Goal: Check status: Check status

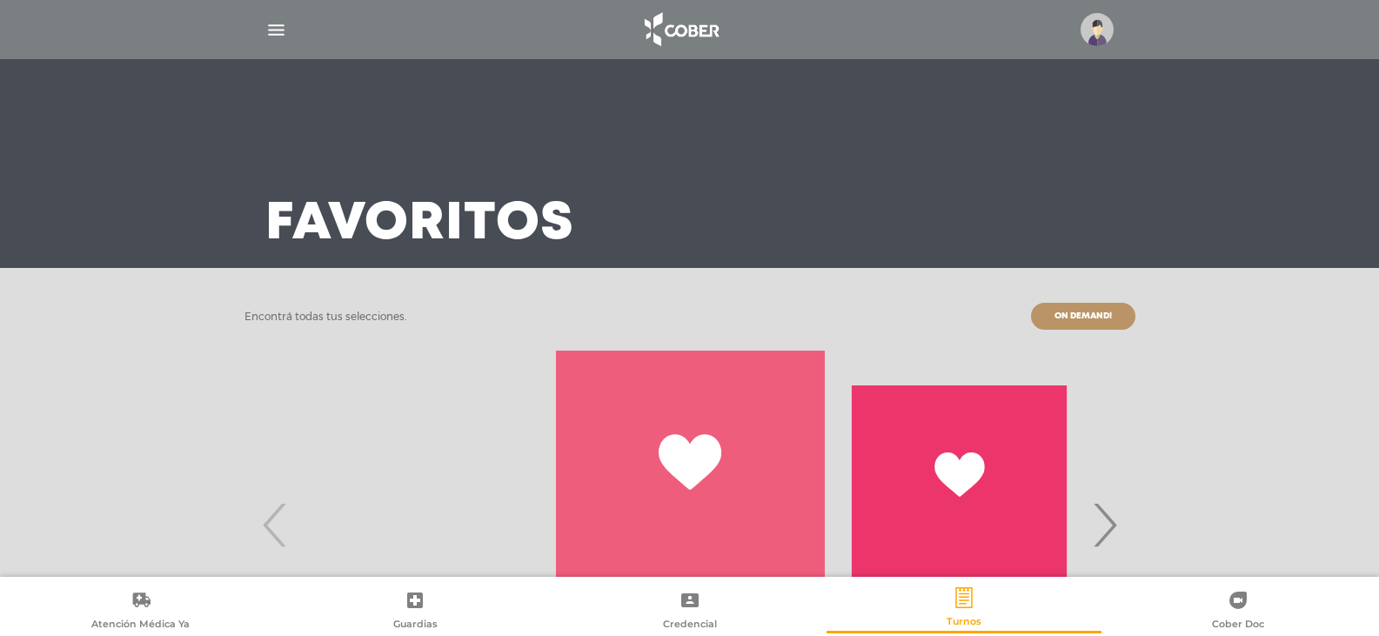
click at [753, 210] on div "Favoritos" at bounding box center [689, 163] width 891 height 209
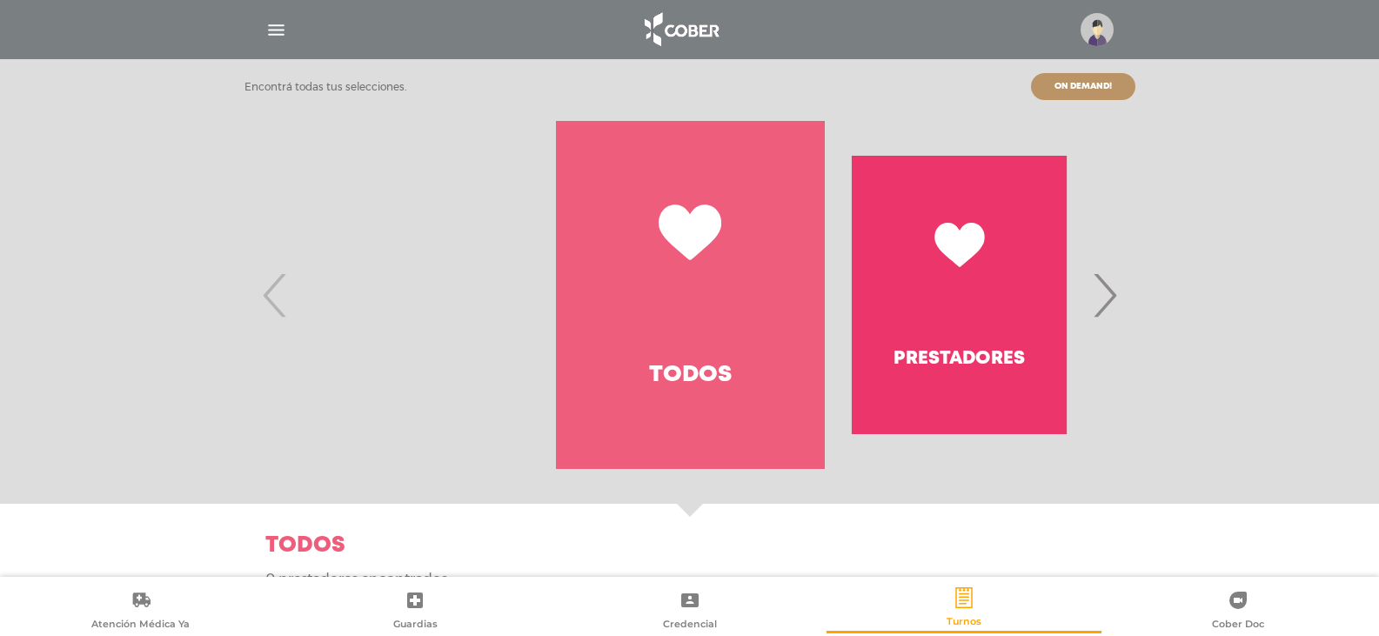
scroll to position [241, 0]
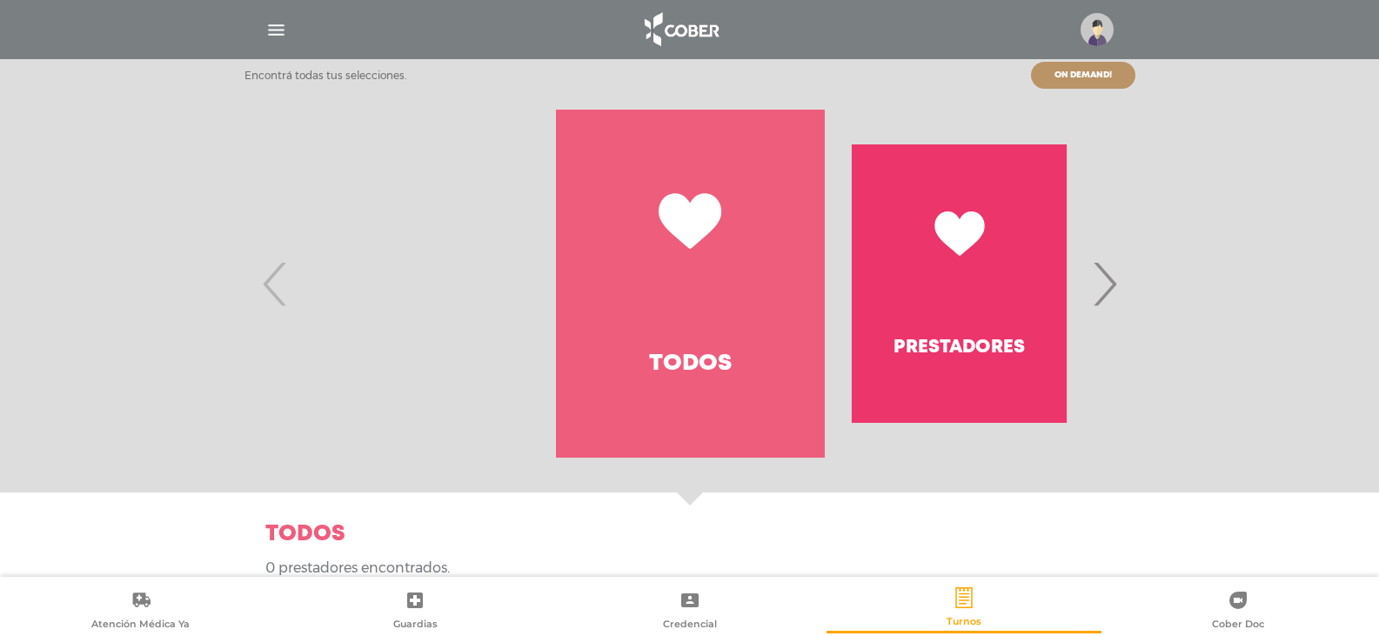
click at [1100, 288] on span "›" at bounding box center [1104, 284] width 34 height 94
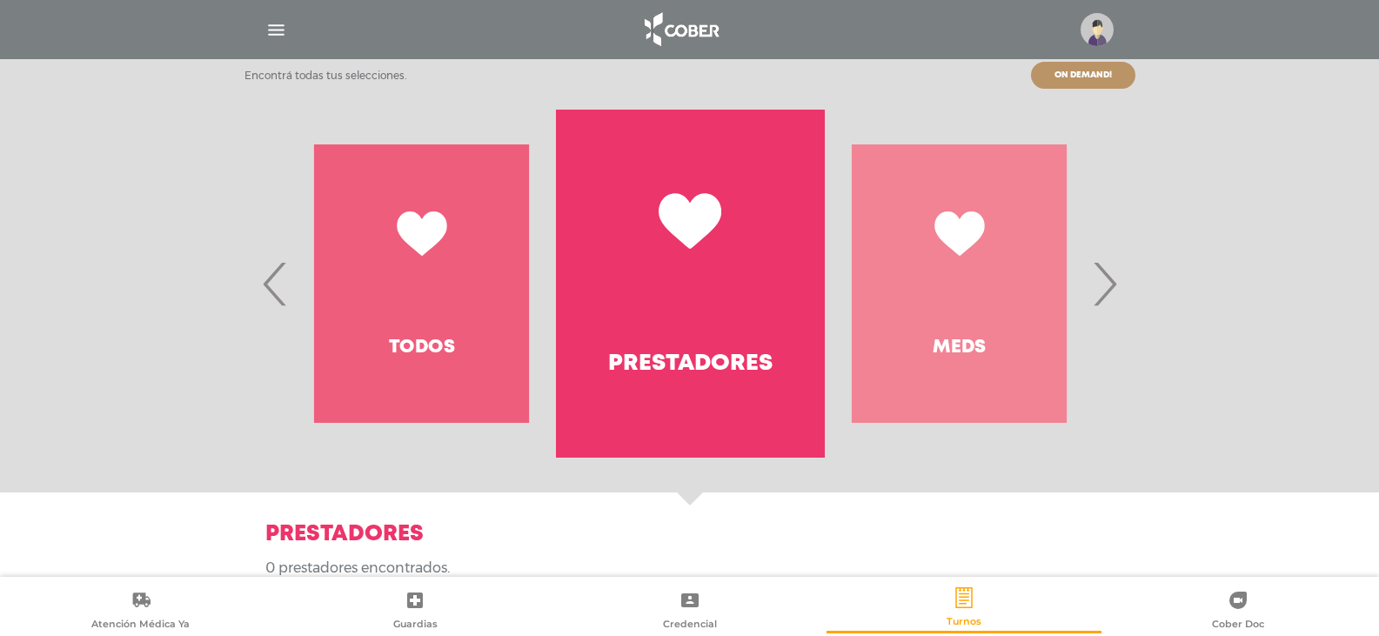
click at [1093, 292] on span "›" at bounding box center [1104, 284] width 34 height 94
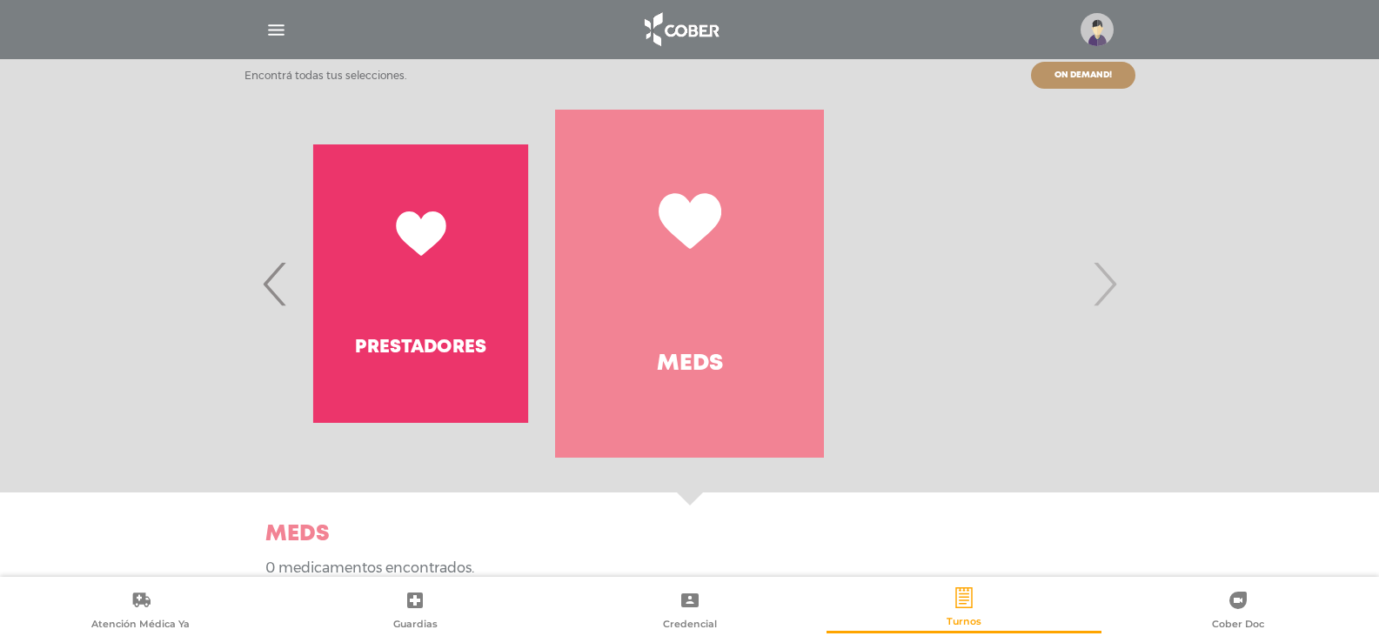
click at [1093, 290] on span "›" at bounding box center [1104, 284] width 34 height 94
click at [1109, 284] on span "›" at bounding box center [1104, 284] width 34 height 94
click at [281, 31] on img "button" at bounding box center [276, 30] width 22 height 22
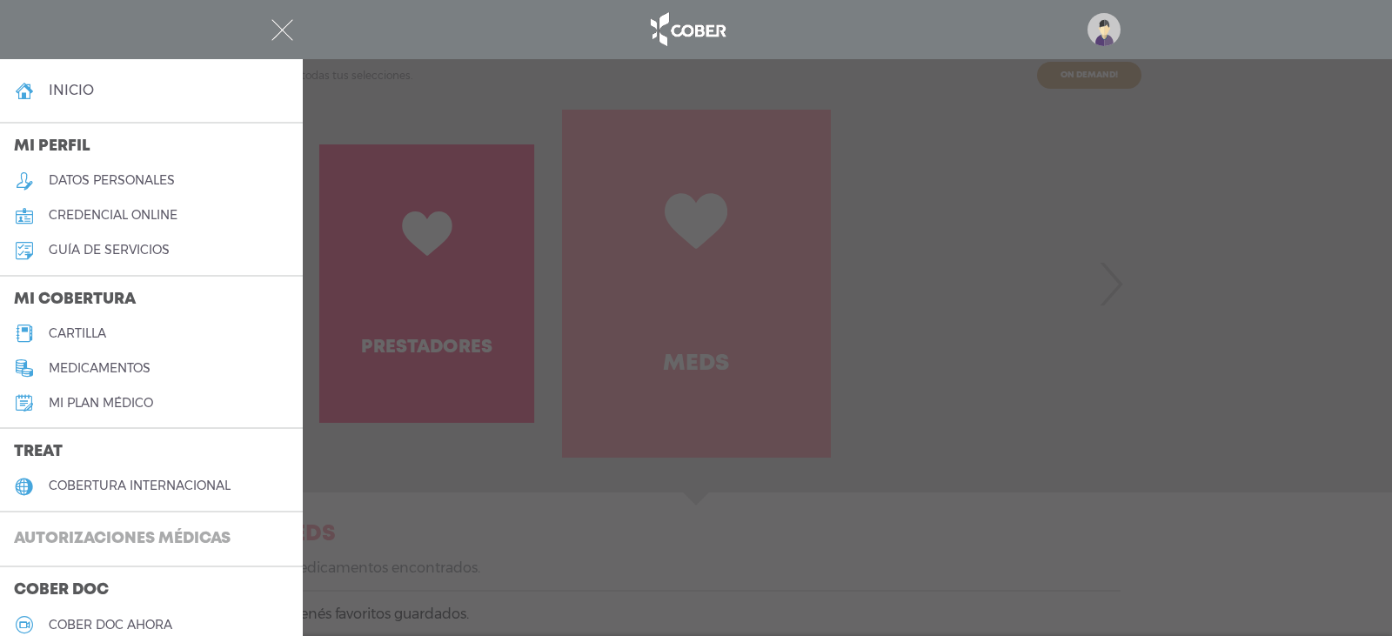
click at [169, 532] on h3 "Autorizaciones médicas" at bounding box center [122, 539] width 244 height 33
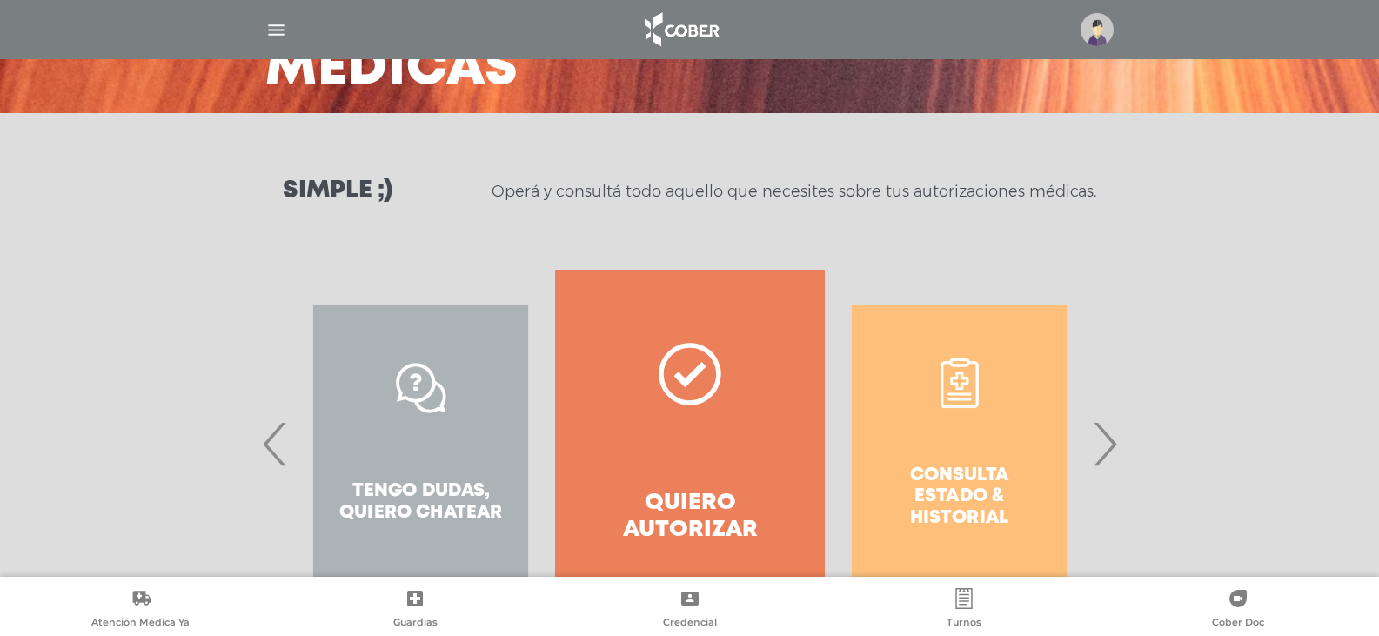
scroll to position [237, 0]
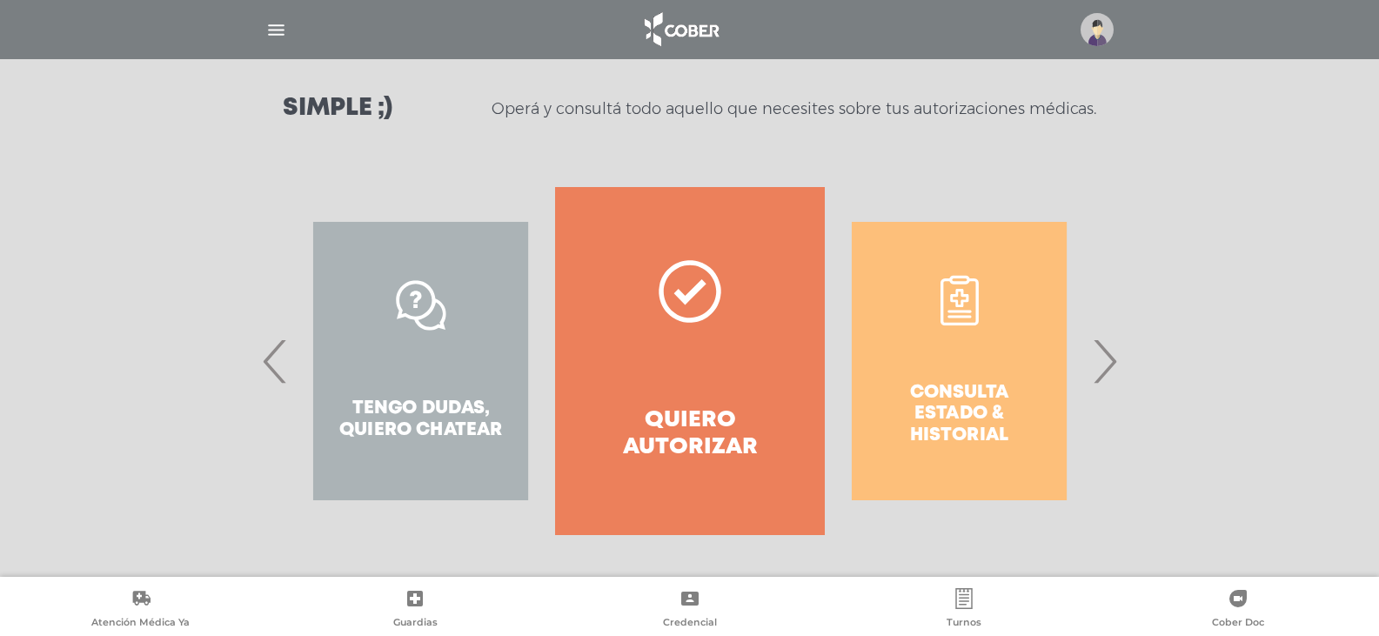
click at [957, 424] on div "Consulta estado & historial Prácticas de autorización automática Tengo dudas, q…" at bounding box center [1094, 361] width 2691 height 348
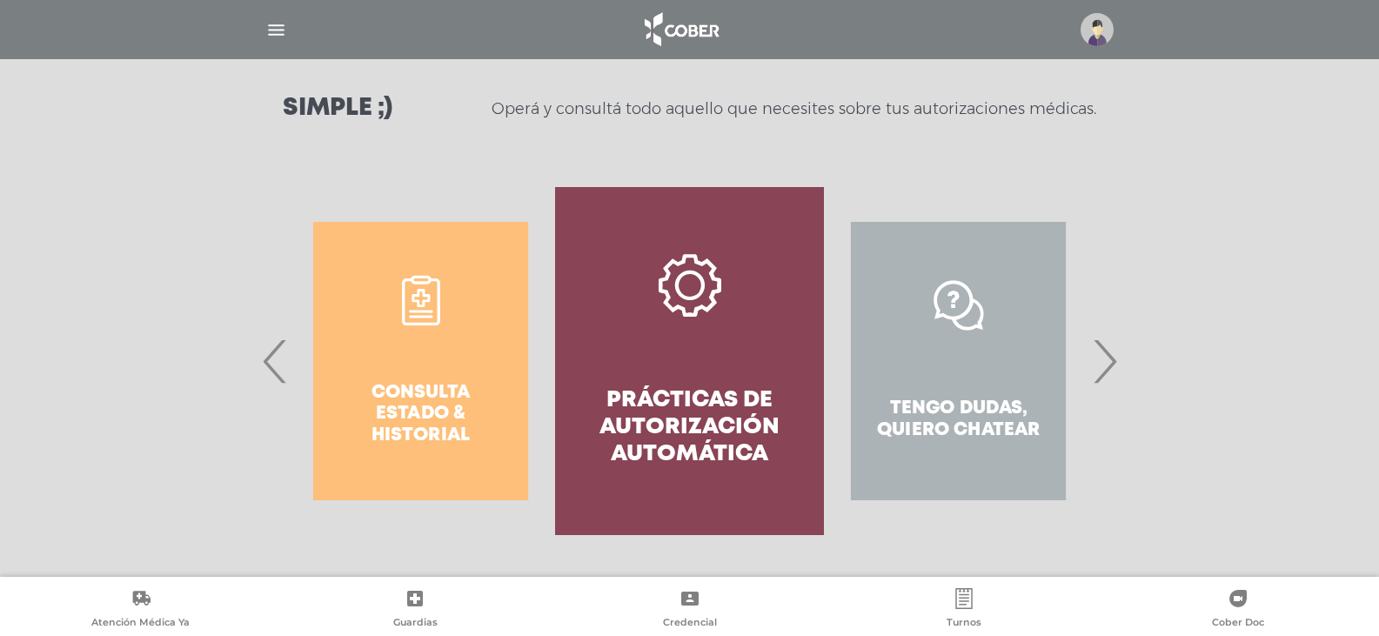
click at [451, 418] on div "Consulta estado & historial" at bounding box center [420, 361] width 269 height 348
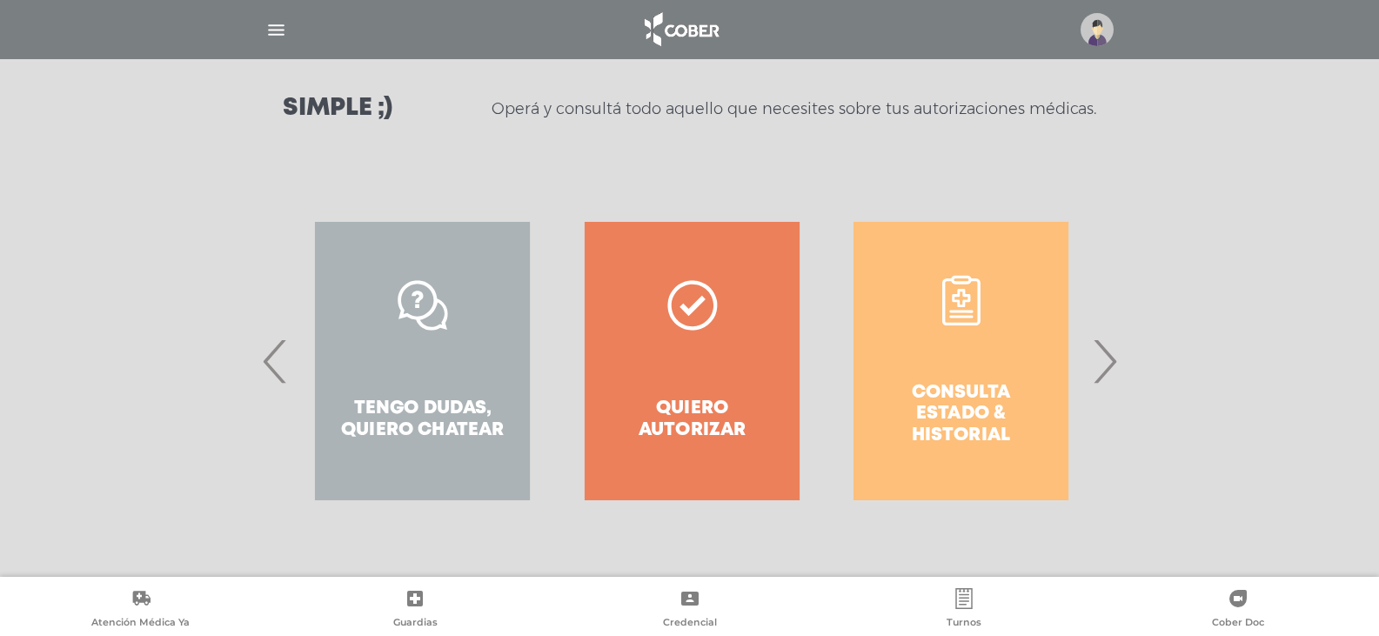
click at [965, 394] on div "Consulta estado & historial Prácticas de autorización automática Tengo dudas, q…" at bounding box center [19, 361] width 2691 height 348
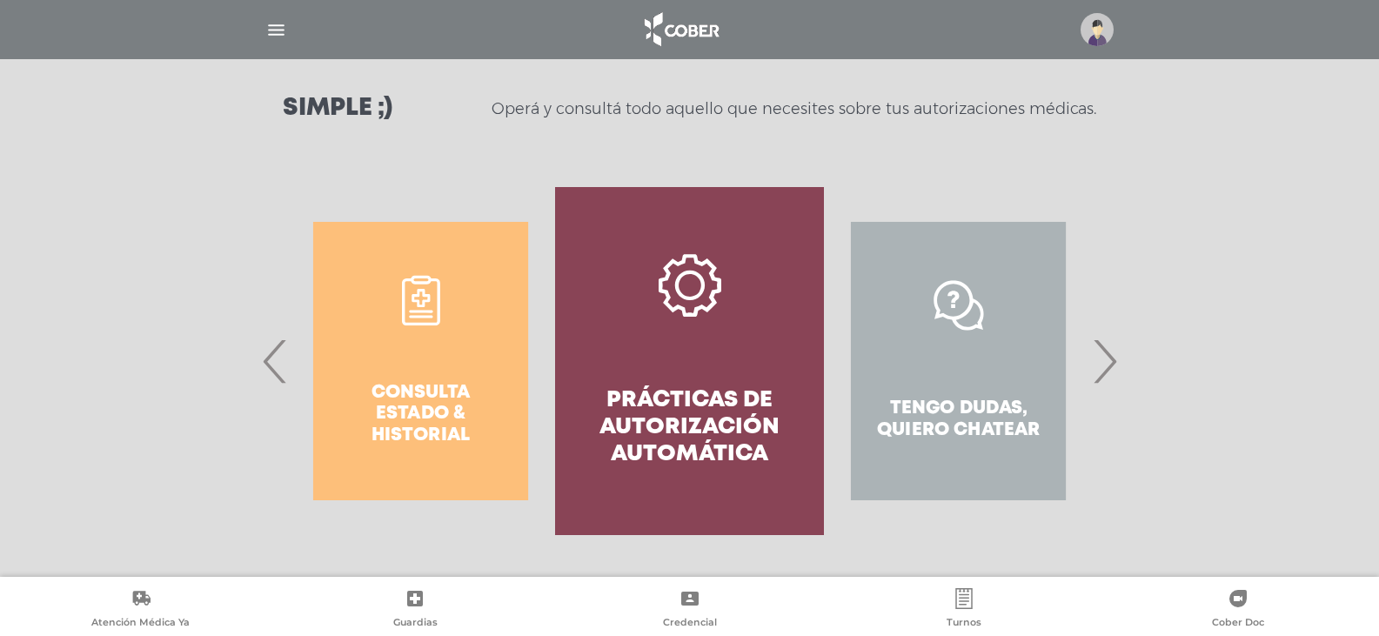
click at [745, 435] on h4 "Prácticas de autorización automática" at bounding box center [689, 428] width 206 height 82
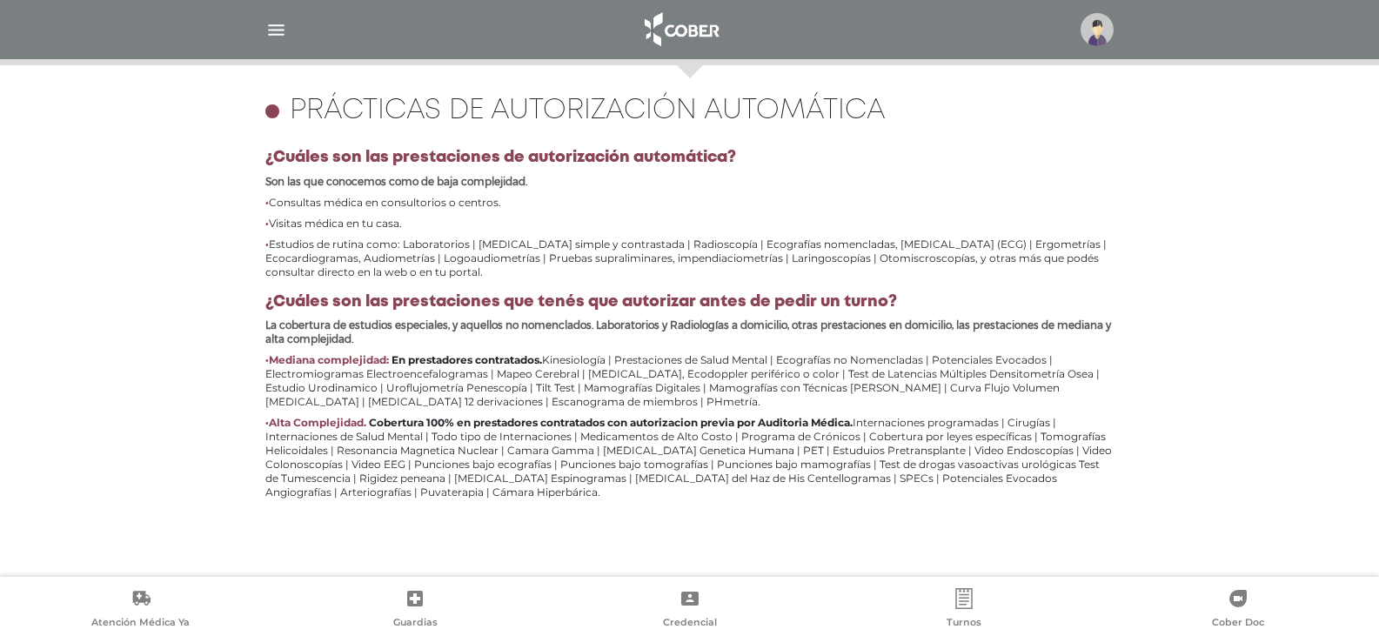
scroll to position [755, 0]
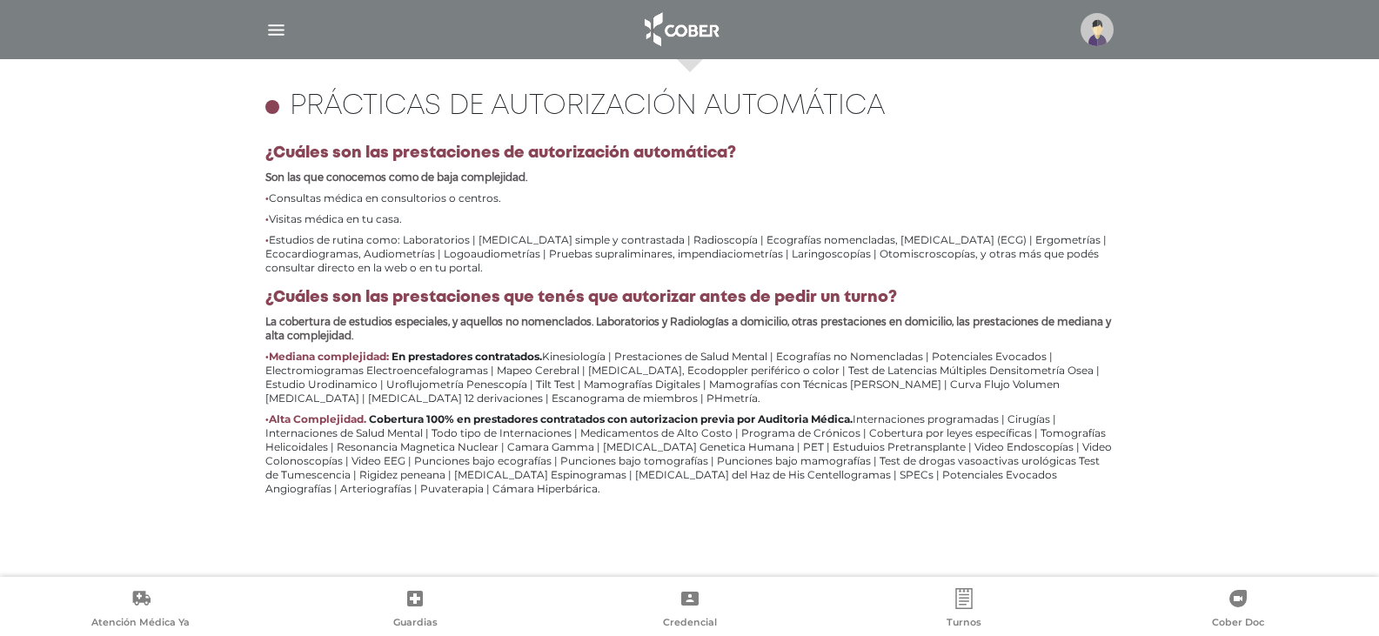
drag, startPoint x: 0, startPoint y: 349, endPoint x: 85, endPoint y: 331, distance: 87.2
click at [52, 335] on div "**********" at bounding box center [689, 318] width 1379 height 518
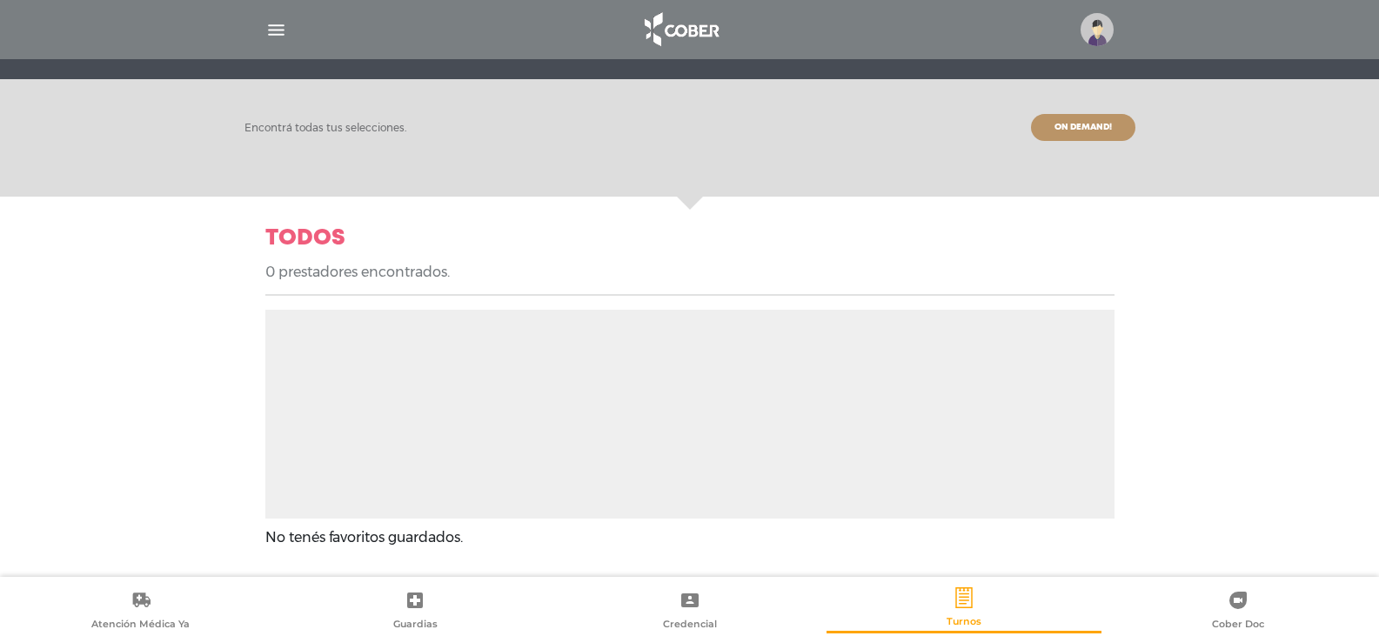
scroll to position [255, 0]
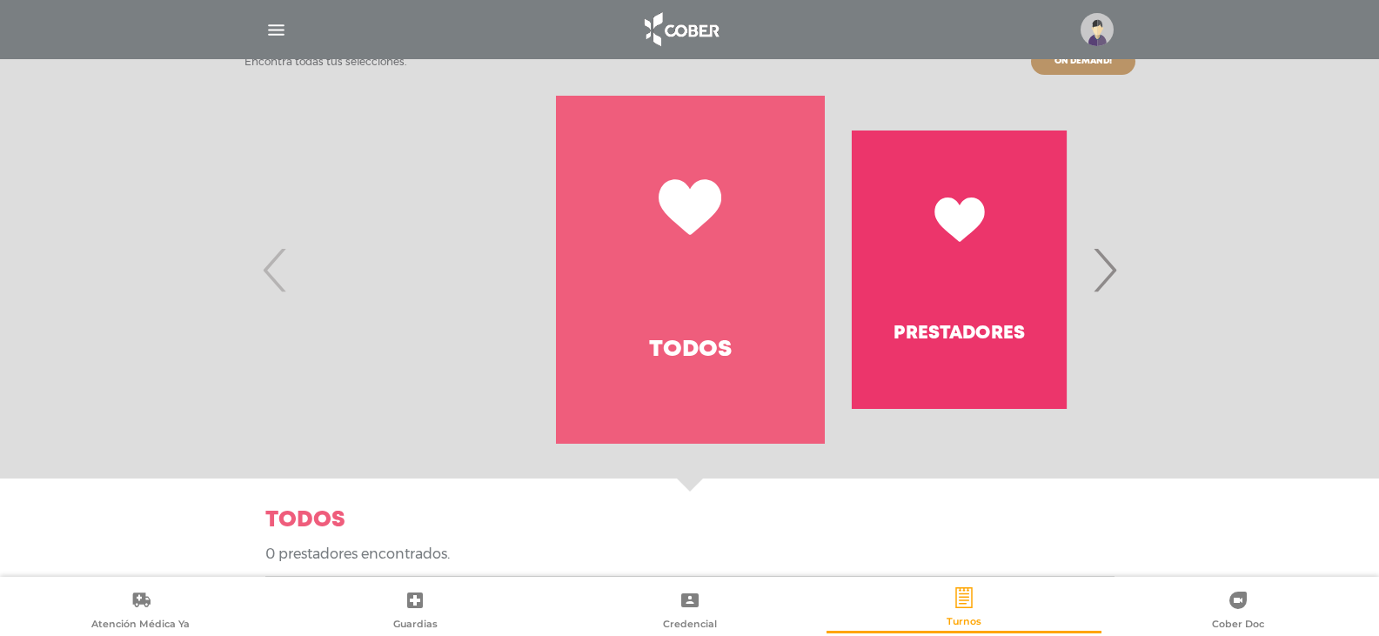
click at [266, 30] on img "button" at bounding box center [276, 30] width 22 height 22
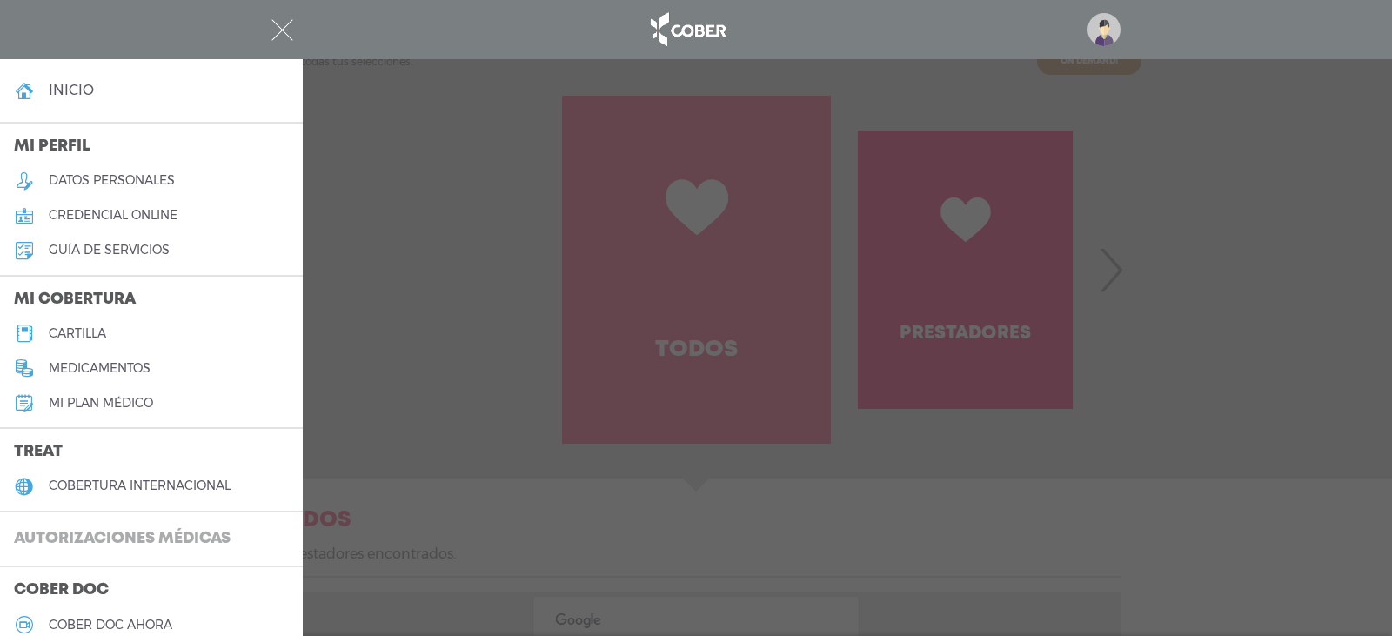
click at [131, 532] on h3 "Autorizaciones médicas" at bounding box center [122, 539] width 244 height 33
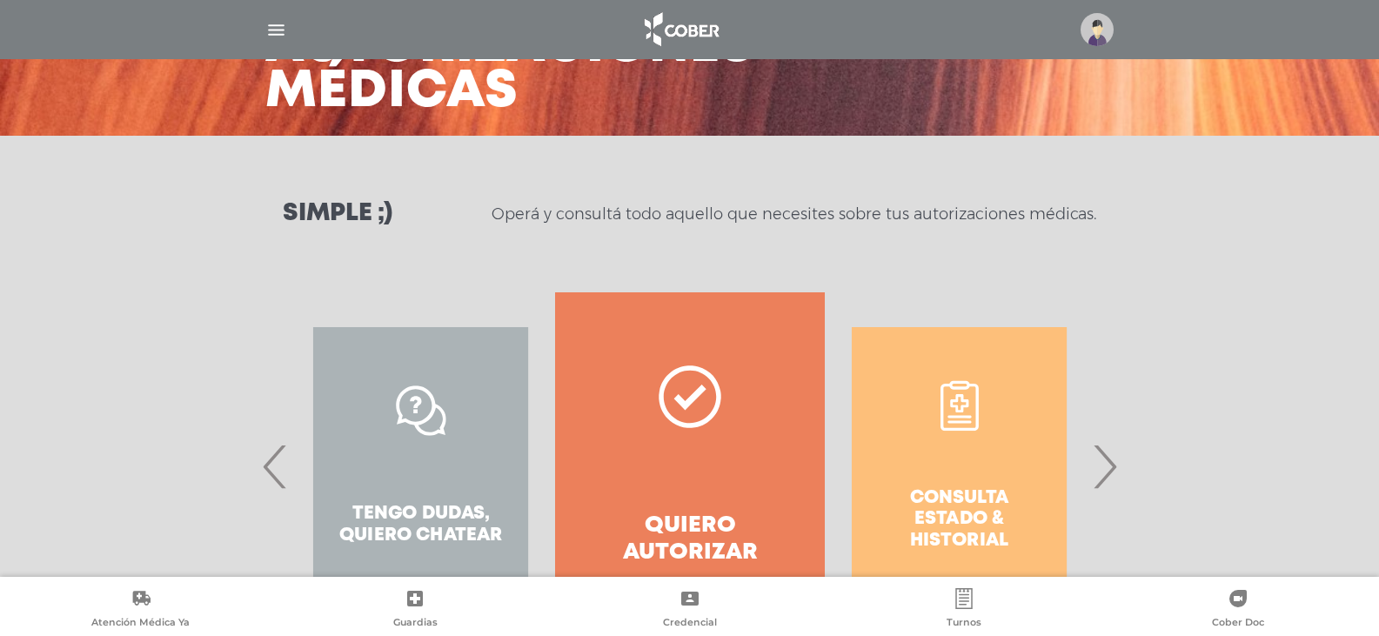
scroll to position [237, 0]
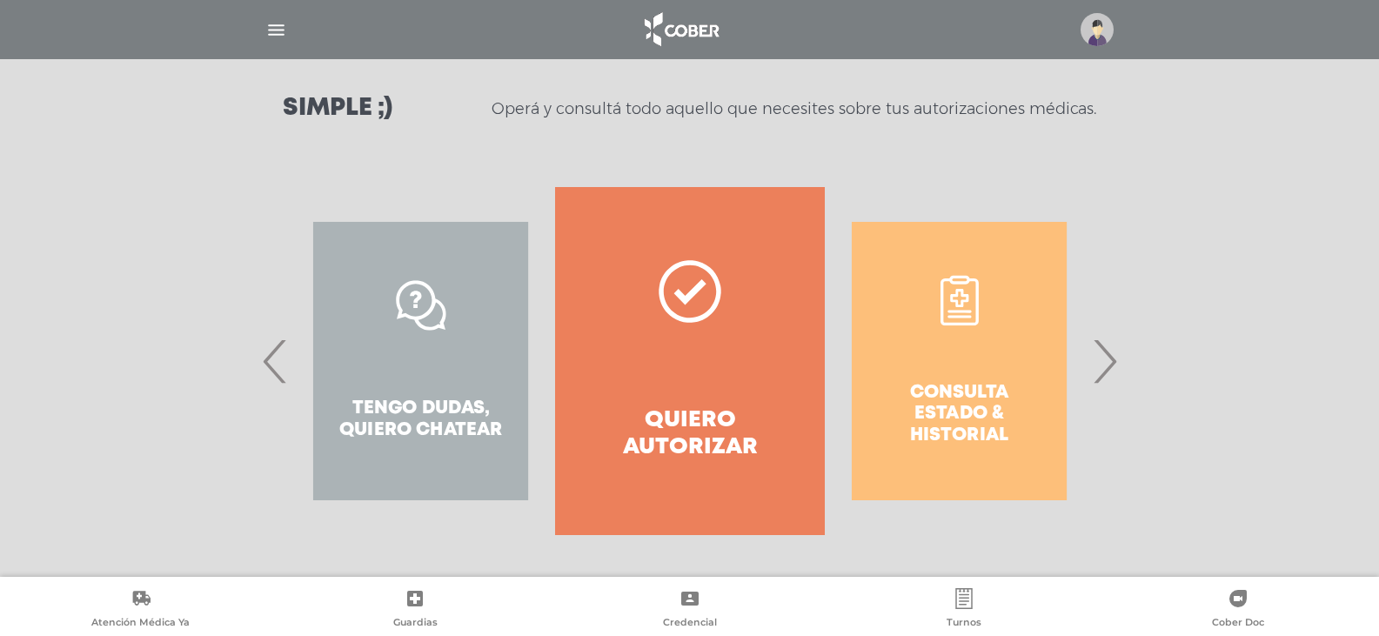
click at [1099, 366] on span "›" at bounding box center [1104, 361] width 34 height 94
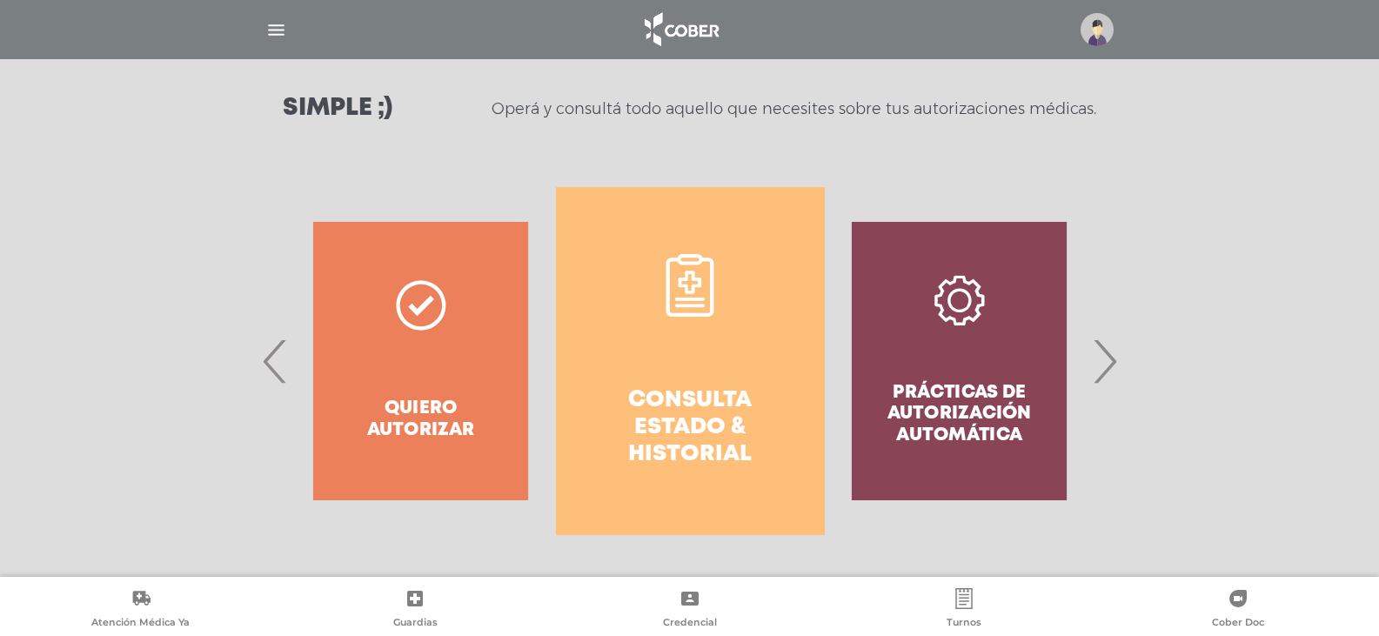
click at [697, 439] on h4 "Consulta estado & historial" at bounding box center [690, 428] width 206 height 82
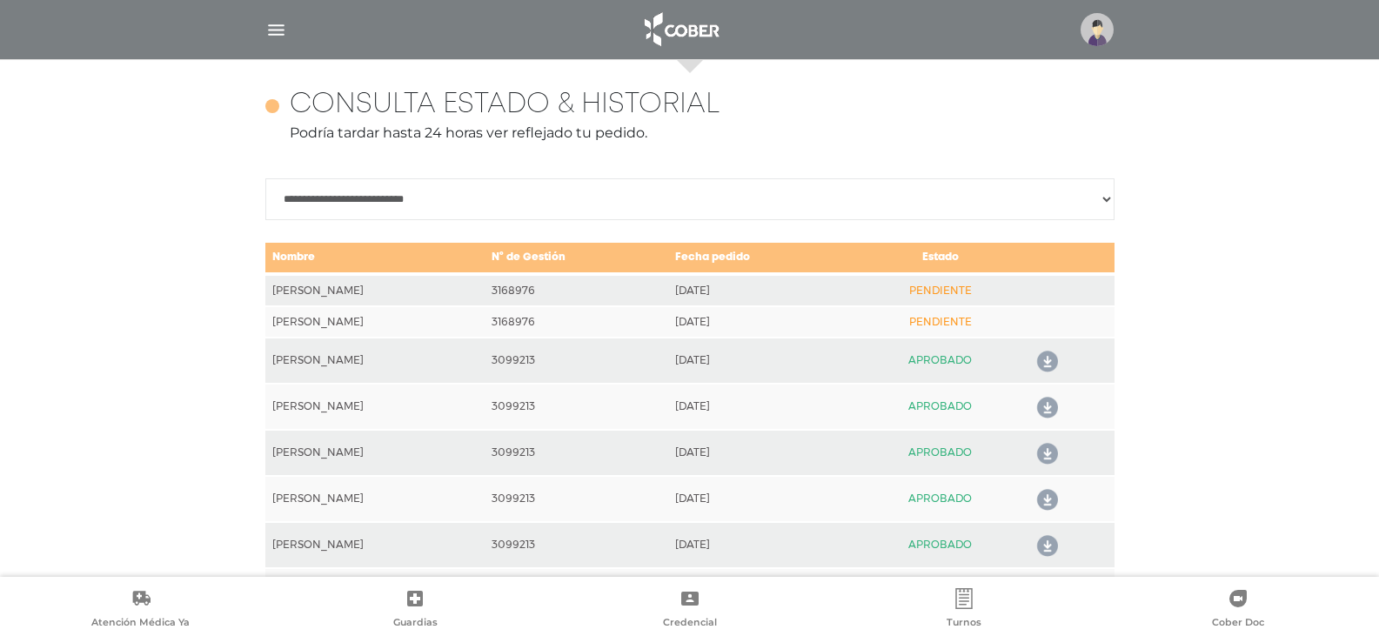
scroll to position [772, 0]
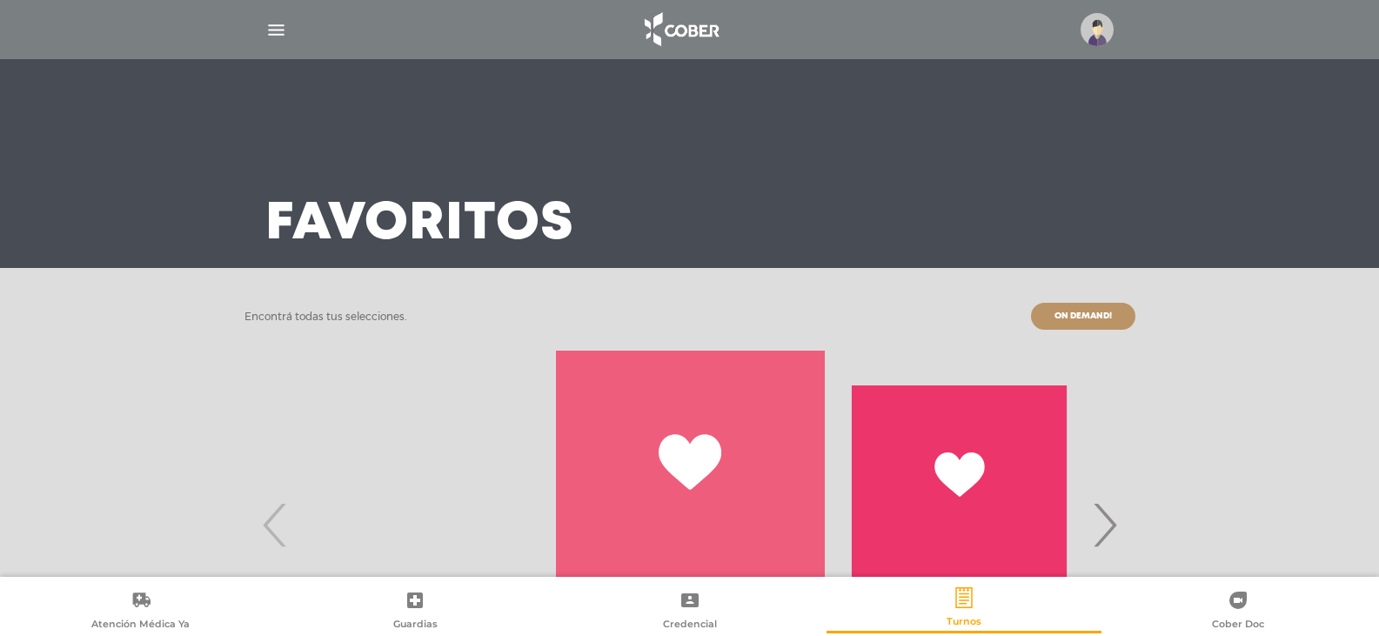
scroll to position [269, 0]
